Goal: Transaction & Acquisition: Purchase product/service

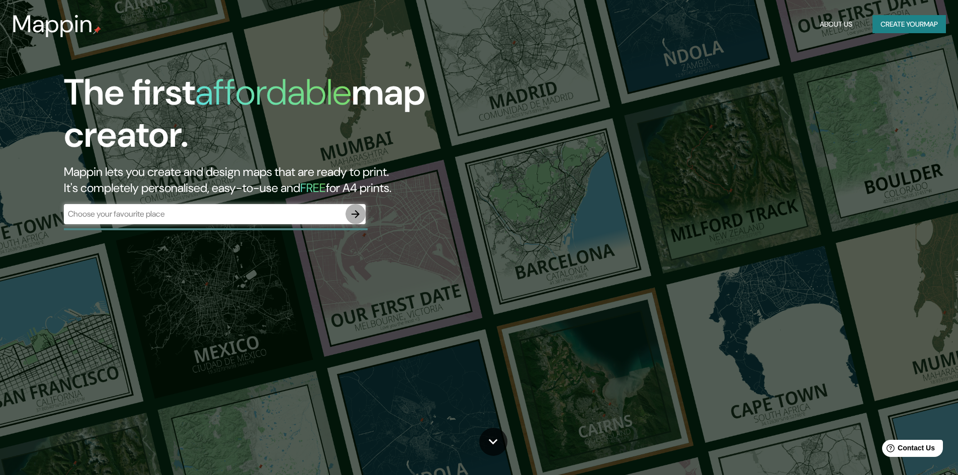
click at [354, 215] on icon "button" at bounding box center [355, 214] width 12 height 12
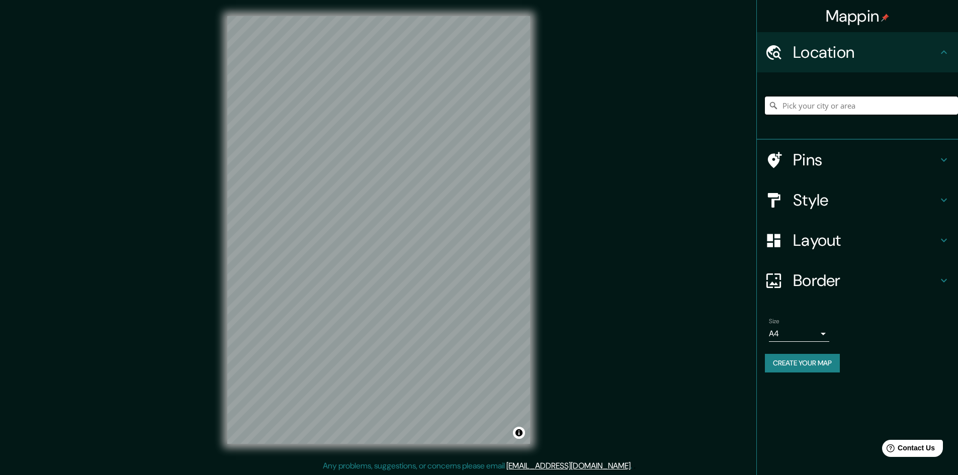
click at [824, 108] on input "Pick your city or area" at bounding box center [861, 106] width 193 height 18
paste input "EDIFICIO MULTIFAMILIAR [GEOGRAPHIC_DATA]"
type input "[GEOGRAPHIC_DATA] - [GEOGRAPHIC_DATA]"
drag, startPoint x: 950, startPoint y: 106, endPoint x: 786, endPoint y: 103, distance: 164.5
click at [786, 103] on div "[GEOGRAPHIC_DATA] - [GEOGRAPHIC_DATA] [GEOGRAPHIC_DATA] [GEOGRAPHIC_DATA] - Min…" at bounding box center [861, 106] width 193 height 18
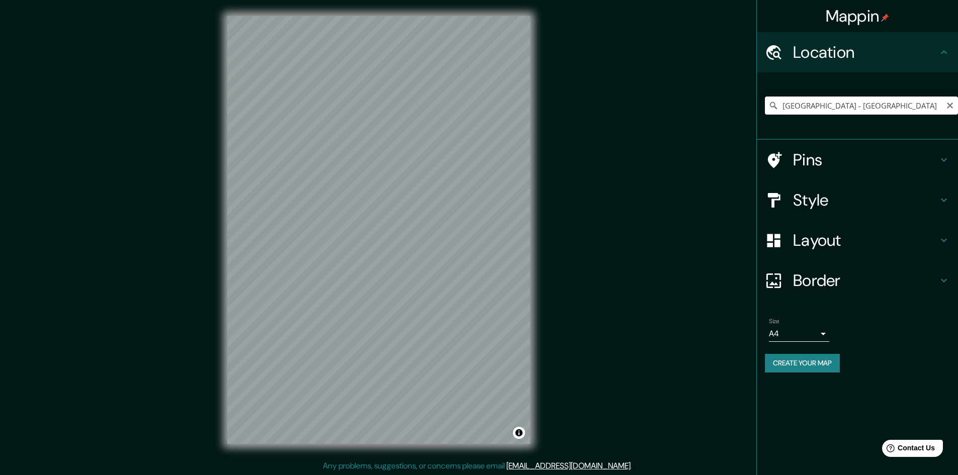
click at [954, 103] on input "[GEOGRAPHIC_DATA] - [GEOGRAPHIC_DATA]" at bounding box center [861, 106] width 193 height 18
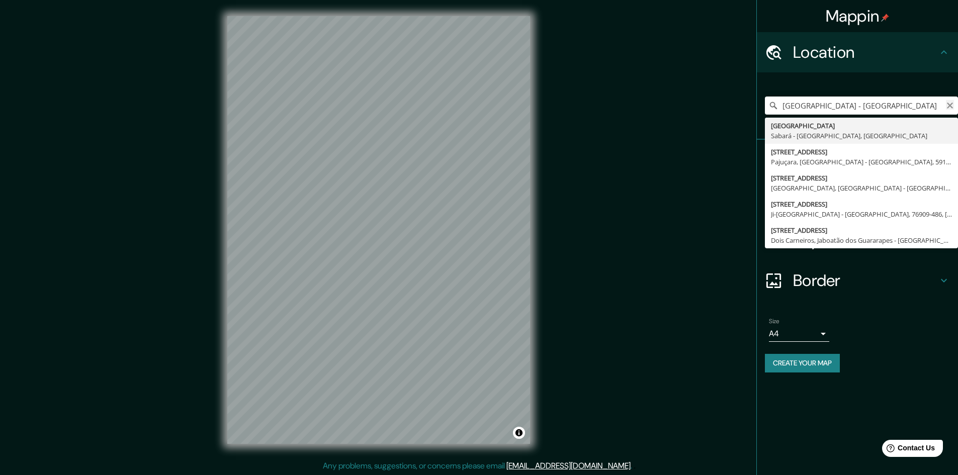
click at [949, 104] on icon "Clear" at bounding box center [950, 106] width 8 height 8
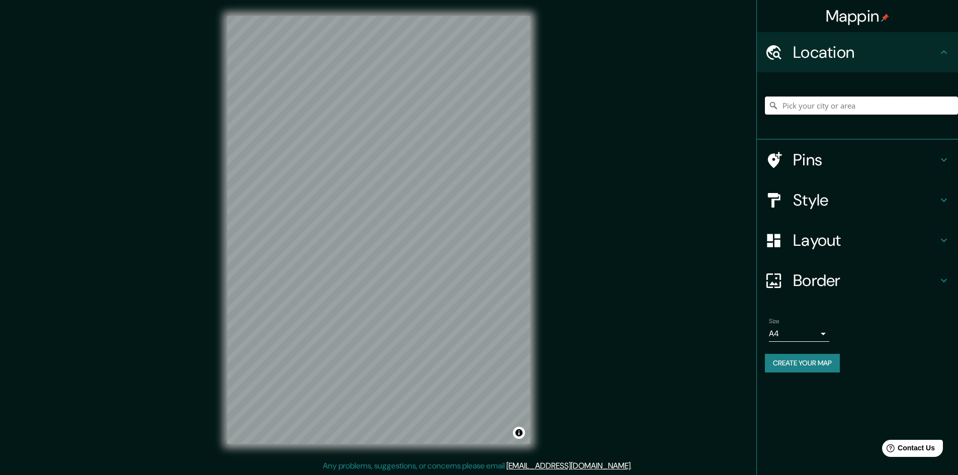
paste input "EDIFICIO MULTIFAMILIAR [GEOGRAPHIC_DATA]"
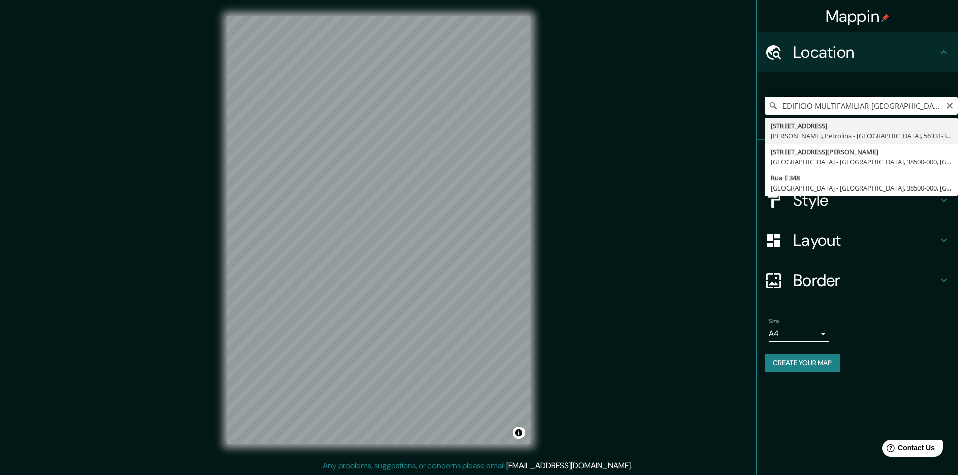
drag, startPoint x: 842, startPoint y: 102, endPoint x: 791, endPoint y: 105, distance: 51.4
click at [791, 105] on input "EDIFICIO MULTIFAMILIAR [GEOGRAPHIC_DATA] 348 PER" at bounding box center [861, 106] width 193 height 18
click at [865, 101] on input "EDIFICIO MULTIFAMILIAR [GEOGRAPHIC_DATA] 348 PER" at bounding box center [861, 106] width 193 height 18
click at [871, 107] on input "EDIFICIO MULTIFAMILIAR [GEOGRAPHIC_DATA] 348 PER" at bounding box center [861, 106] width 193 height 18
drag, startPoint x: 870, startPoint y: 107, endPoint x: 835, endPoint y: 107, distance: 35.2
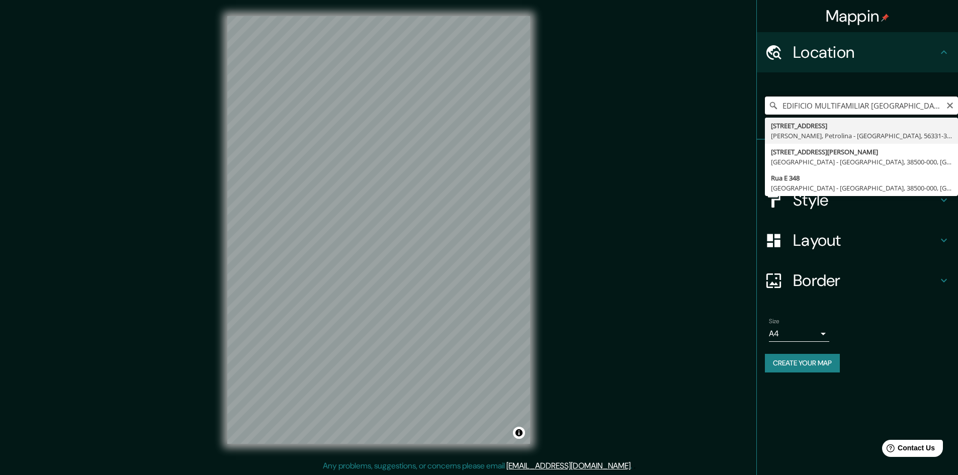
click at [835, 107] on input "EDIFICIO MULTIFAMILIAR [GEOGRAPHIC_DATA] 348 PER" at bounding box center [861, 106] width 193 height 18
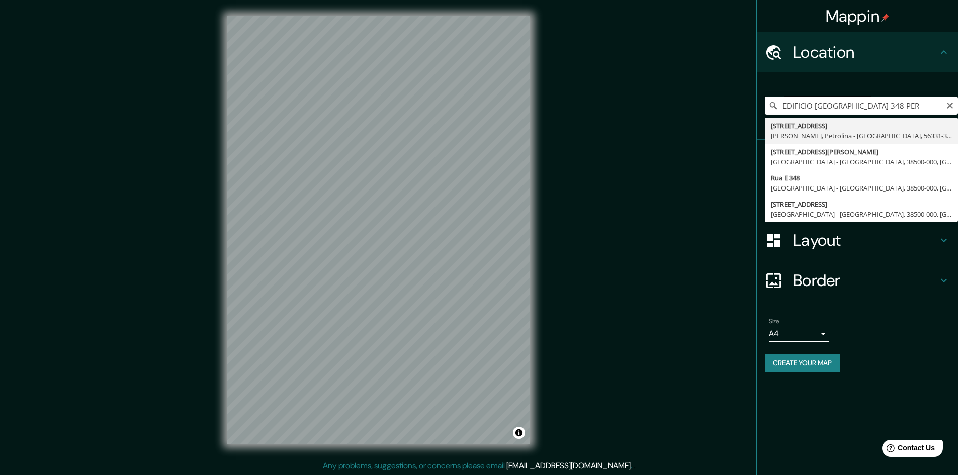
click at [915, 101] on input "EDIFICIO [GEOGRAPHIC_DATA] 348 PER" at bounding box center [861, 106] width 193 height 18
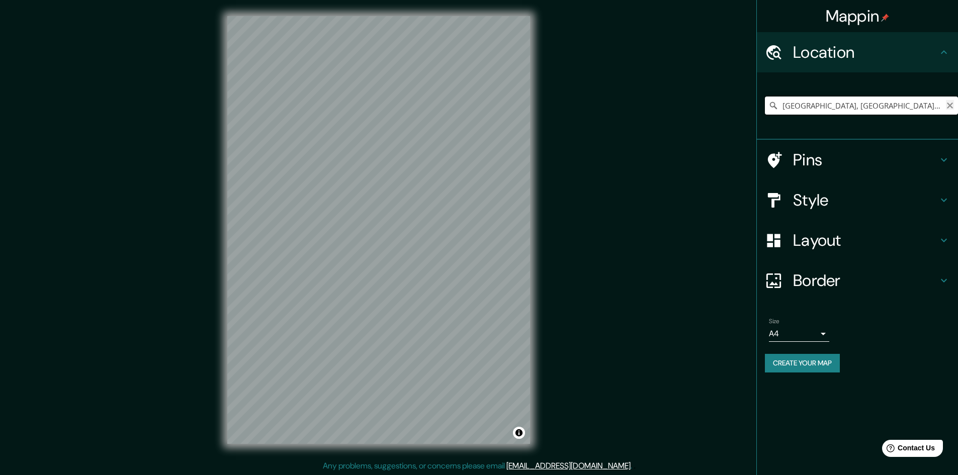
type input "[GEOGRAPHIC_DATA], [GEOGRAPHIC_DATA], [GEOGRAPHIC_DATA]"
click at [949, 105] on icon "Clear" at bounding box center [950, 106] width 6 height 6
drag, startPoint x: 932, startPoint y: 106, endPoint x: 814, endPoint y: 107, distance: 118.2
click at [814, 108] on input "[GEOGRAPHIC_DATA], [GEOGRAPHIC_DATA], [GEOGRAPHIC_DATA]" at bounding box center [861, 106] width 193 height 18
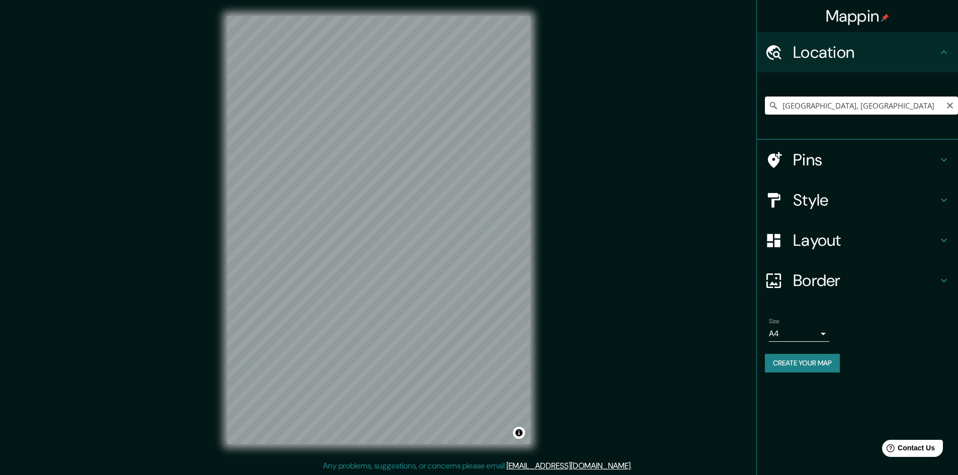
scroll to position [0, 0]
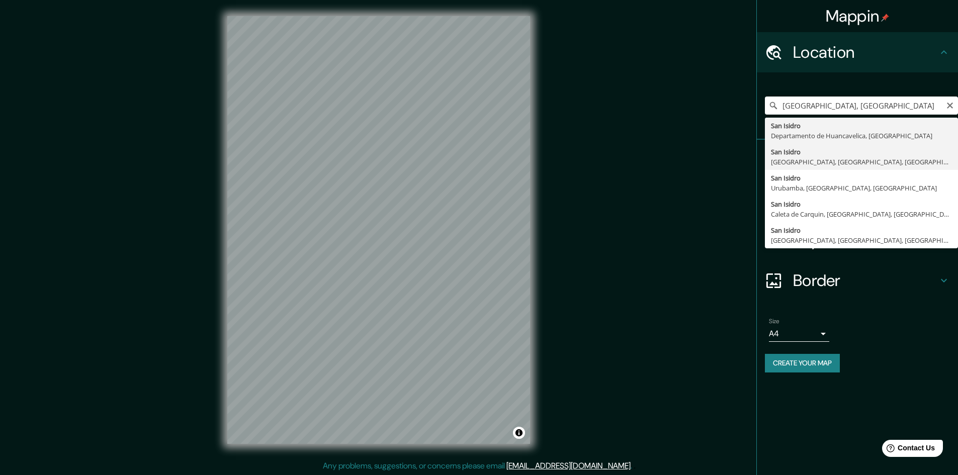
type input "[GEOGRAPHIC_DATA], [GEOGRAPHIC_DATA], [GEOGRAPHIC_DATA], [GEOGRAPHIC_DATA]"
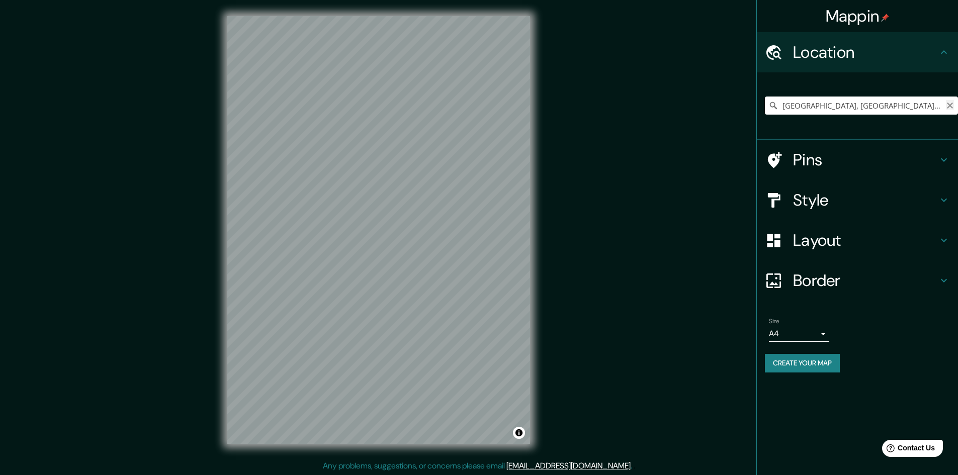
click at [950, 107] on icon "Clear" at bounding box center [950, 106] width 6 height 6
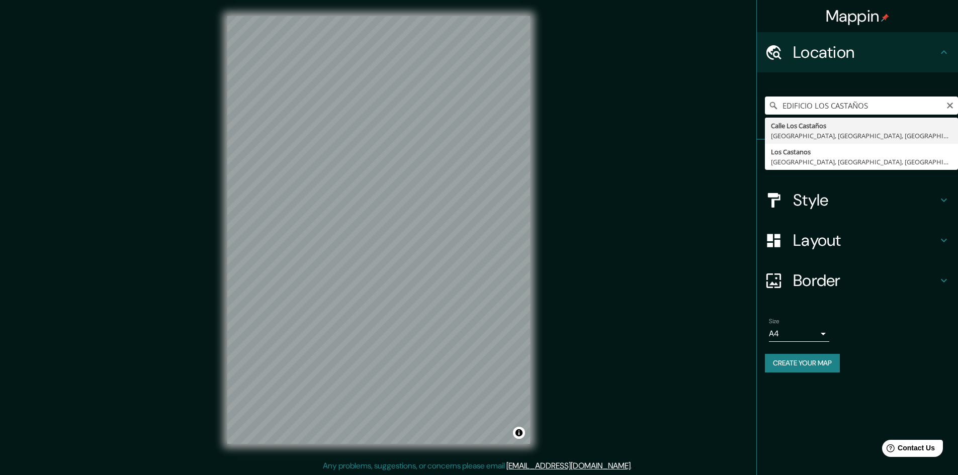
type input "[GEOGRAPHIC_DATA], [GEOGRAPHIC_DATA], [GEOGRAPHIC_DATA], [GEOGRAPHIC_DATA]"
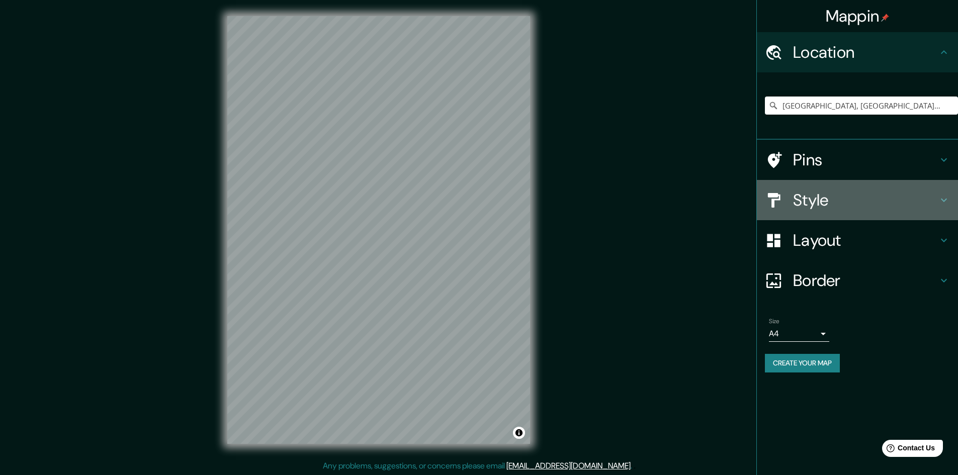
click at [833, 212] on div "Style" at bounding box center [857, 200] width 201 height 40
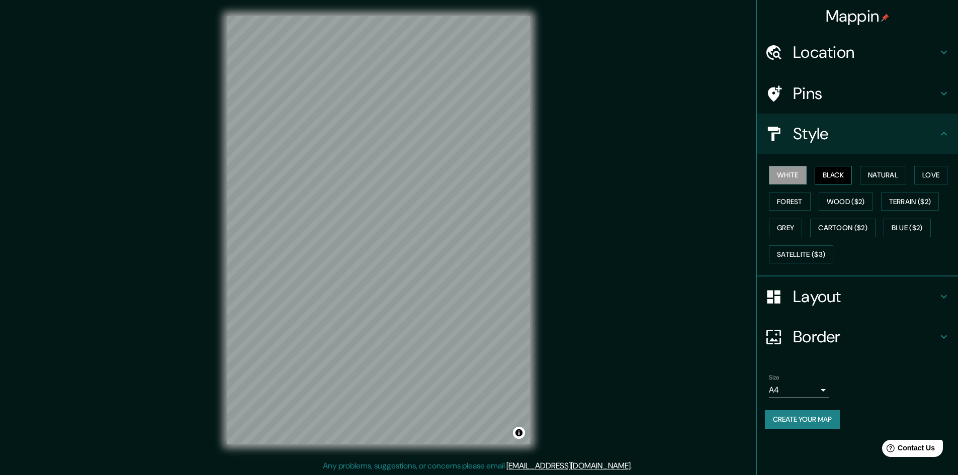
click at [828, 173] on button "Black" at bounding box center [834, 175] width 38 height 19
click at [797, 175] on button "White" at bounding box center [788, 175] width 38 height 19
click at [829, 174] on button "Black" at bounding box center [834, 175] width 38 height 19
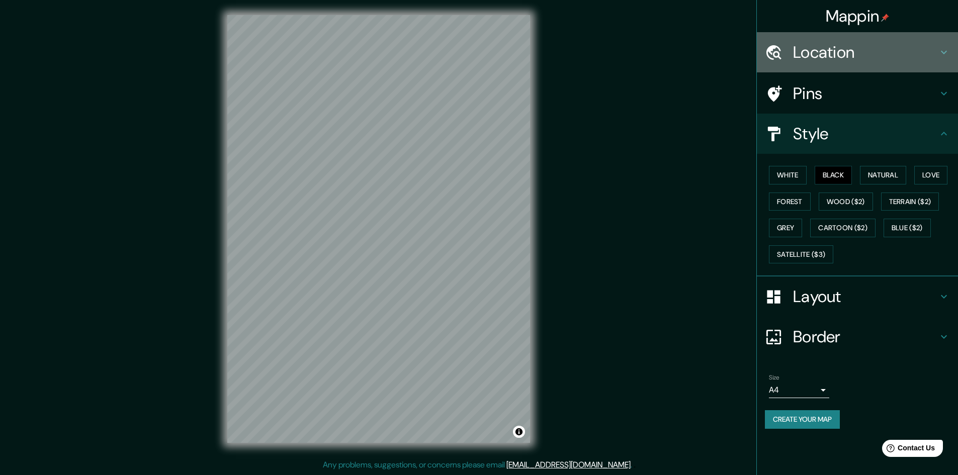
click at [814, 59] on h4 "Location" at bounding box center [865, 52] width 145 height 20
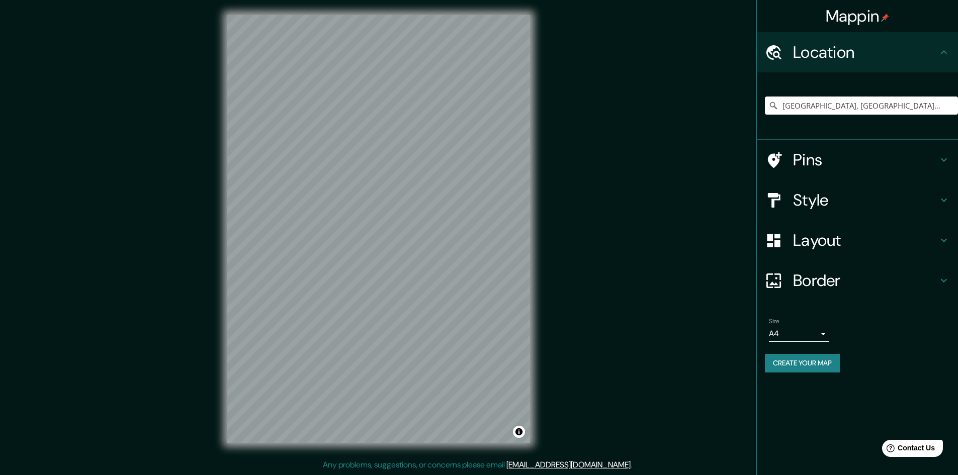
scroll to position [0, 0]
drag, startPoint x: 952, startPoint y: 105, endPoint x: 936, endPoint y: 98, distance: 17.6
click at [952, 104] on icon "Clear" at bounding box center [950, 106] width 8 height 8
paste input "EDIFICIO MULTIFAMILIAR [GEOGRAPHIC_DATA]"
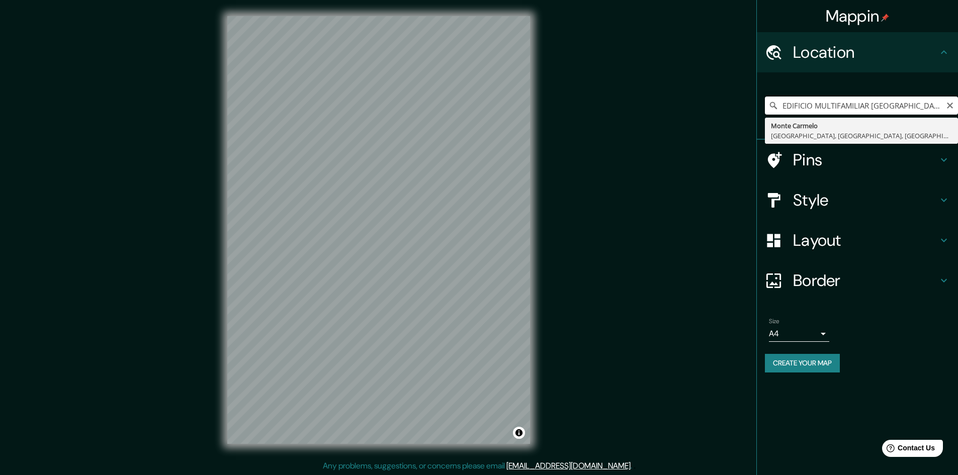
drag, startPoint x: 871, startPoint y: 104, endPoint x: 812, endPoint y: 107, distance: 58.9
click at [813, 107] on input "EDIFICIO MULTIFAMILIAR [GEOGRAPHIC_DATA]" at bounding box center [861, 106] width 193 height 18
click at [894, 104] on input "EDIFICIO [GEOGRAPHIC_DATA]" at bounding box center [861, 106] width 193 height 18
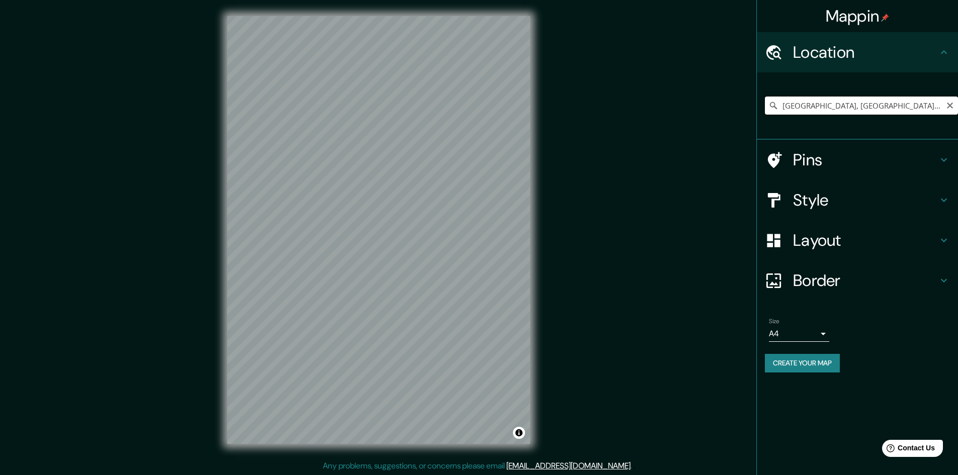
click at [800, 109] on input "[GEOGRAPHIC_DATA], [GEOGRAPHIC_DATA], [GEOGRAPHIC_DATA], [GEOGRAPHIC_DATA]" at bounding box center [861, 106] width 193 height 18
type input "[GEOGRAPHIC_DATA], [GEOGRAPHIC_DATA], [GEOGRAPHIC_DATA], [GEOGRAPHIC_DATA]"
click at [769, 104] on icon at bounding box center [773, 106] width 10 height 10
click at [771, 104] on icon at bounding box center [773, 106] width 10 height 10
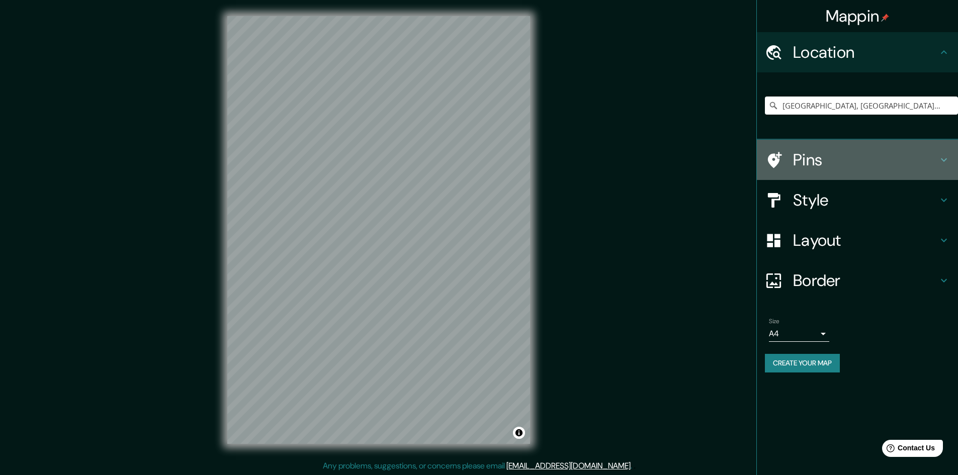
click at [823, 172] on div "Pins" at bounding box center [857, 160] width 201 height 40
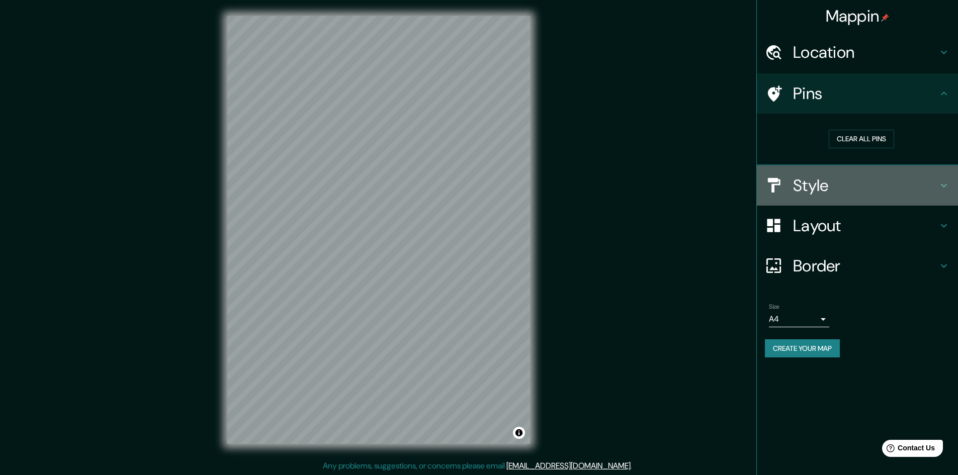
click at [792, 194] on div at bounding box center [779, 185] width 28 height 18
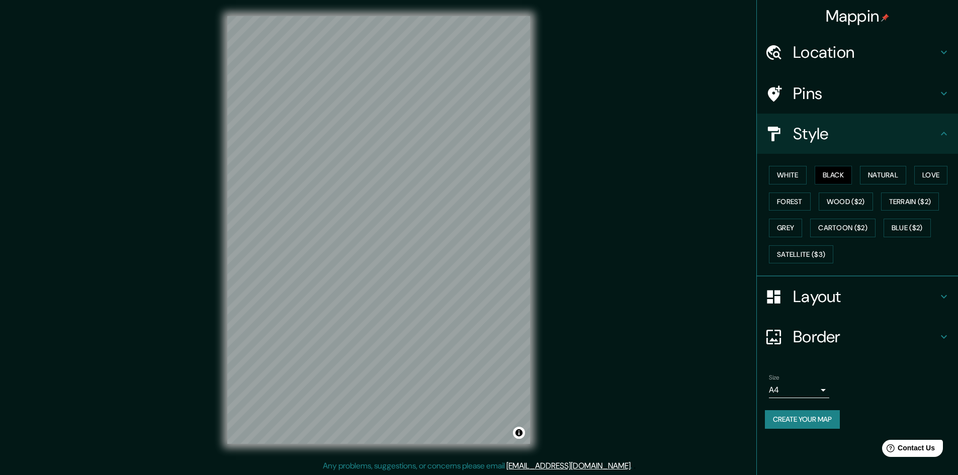
click at [742, 250] on div "Mappin Location [GEOGRAPHIC_DATA], [GEOGRAPHIC_DATA], [GEOGRAPHIC_DATA], [GEOGR…" at bounding box center [479, 238] width 958 height 476
